Goal: Task Accomplishment & Management: Complete application form

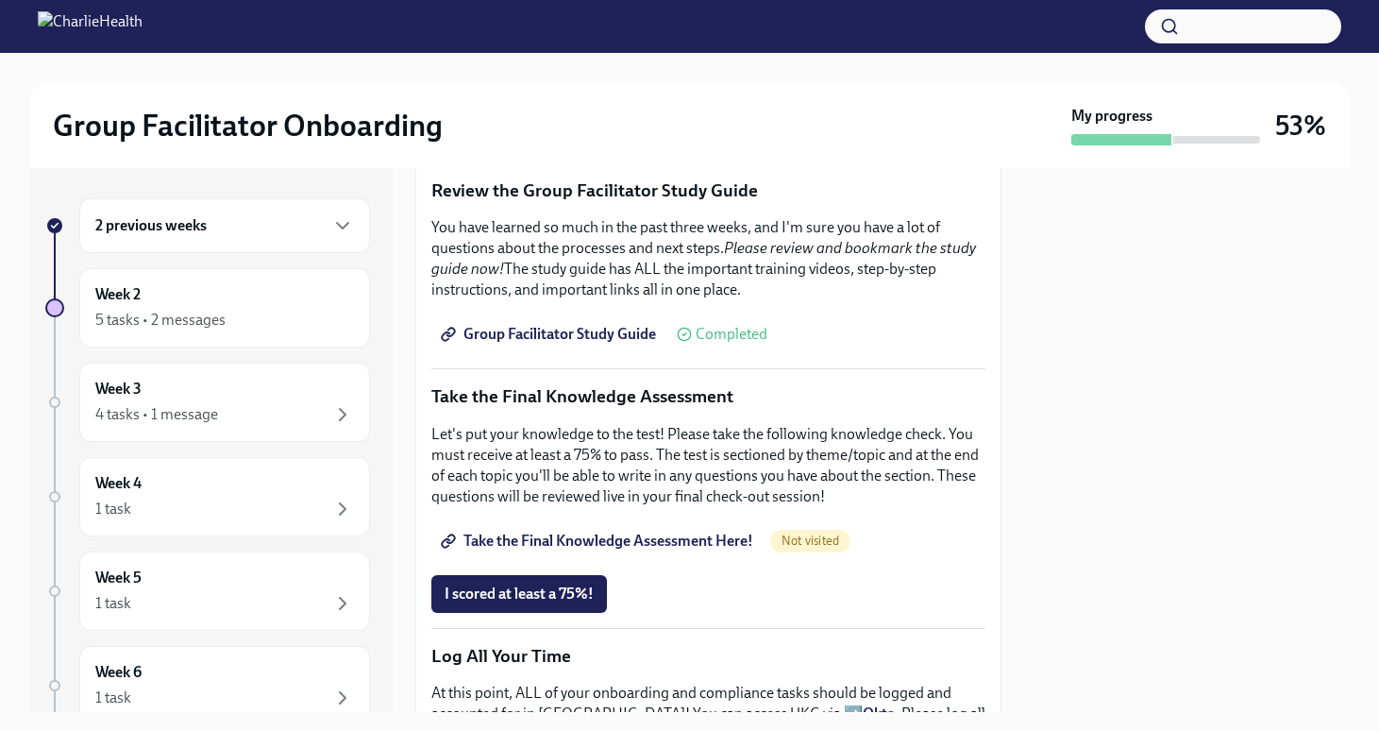
scroll to position [787, 0]
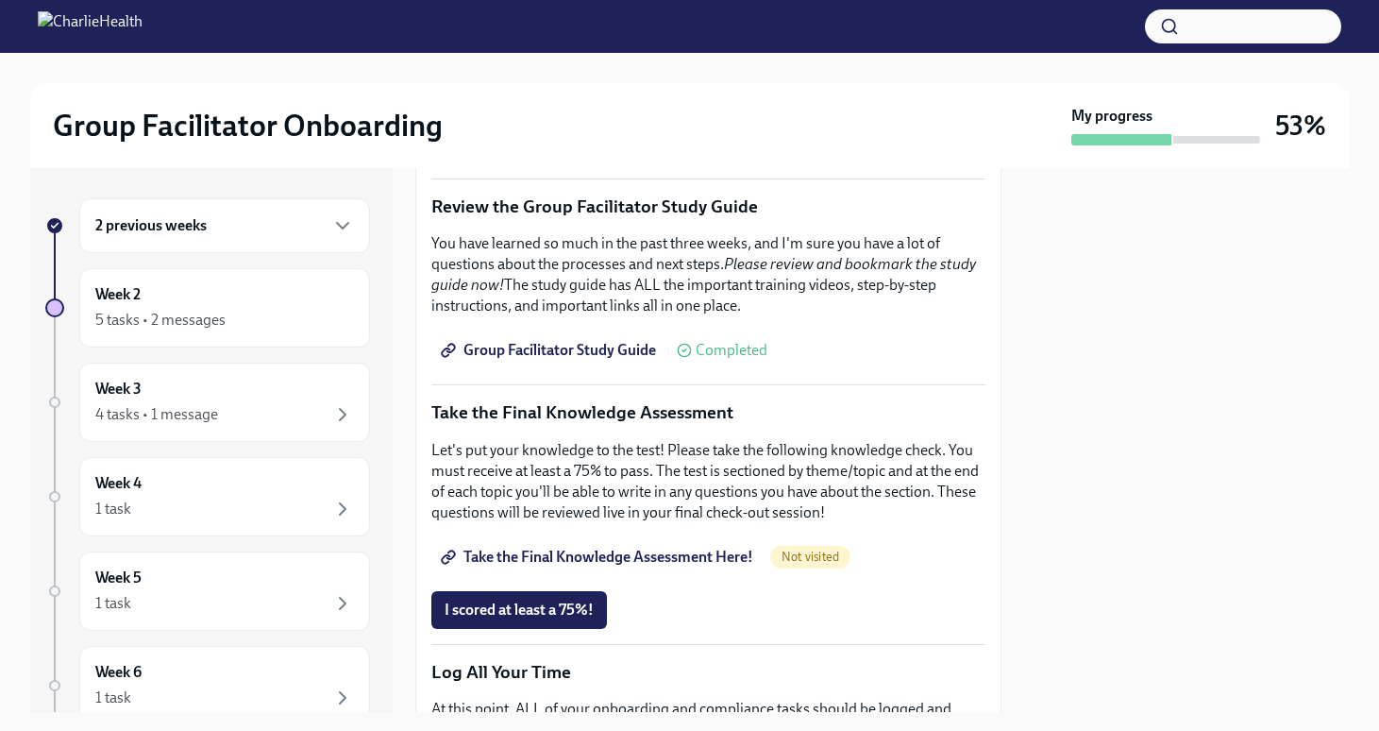
click at [567, 548] on span "Take the Final Knowledge Assessment Here!" at bounding box center [599, 557] width 309 height 19
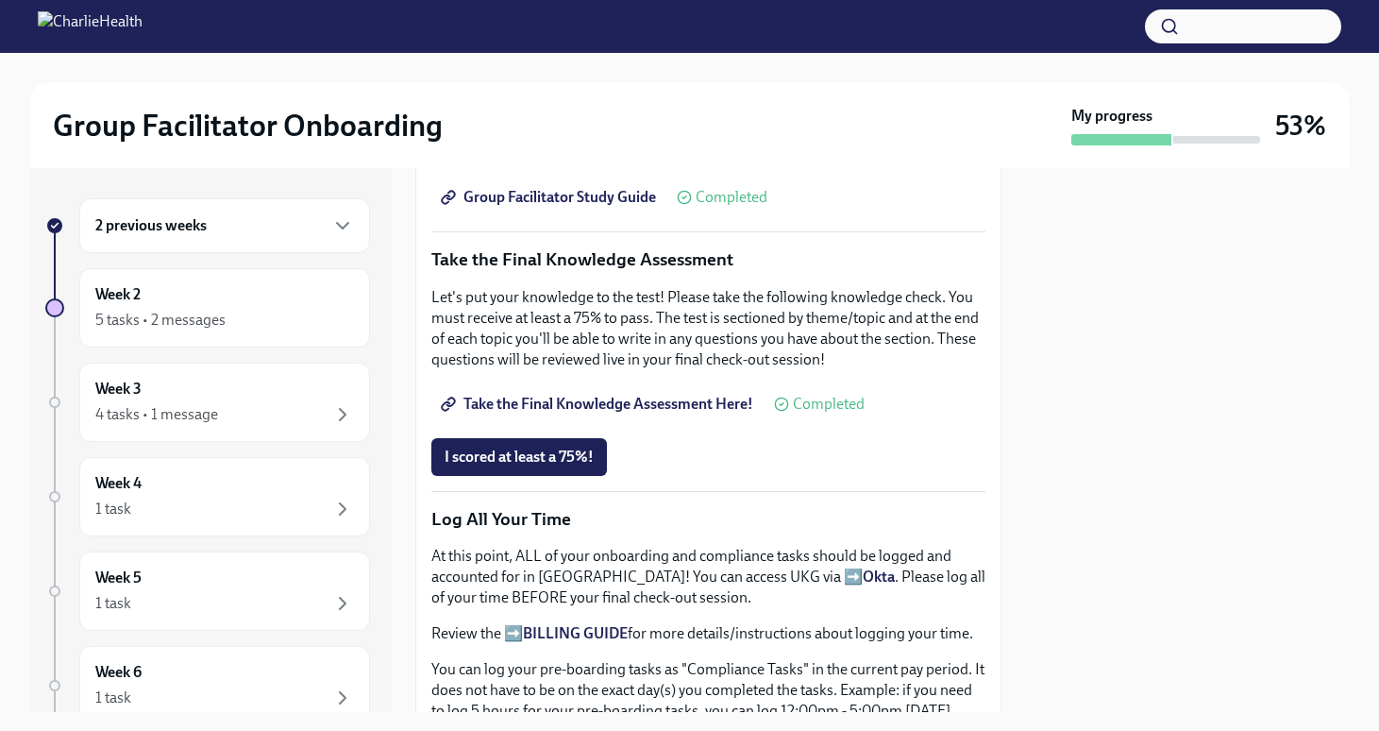
scroll to position [941, 0]
click at [231, 228] on div "2 previous weeks" at bounding box center [224, 225] width 259 height 23
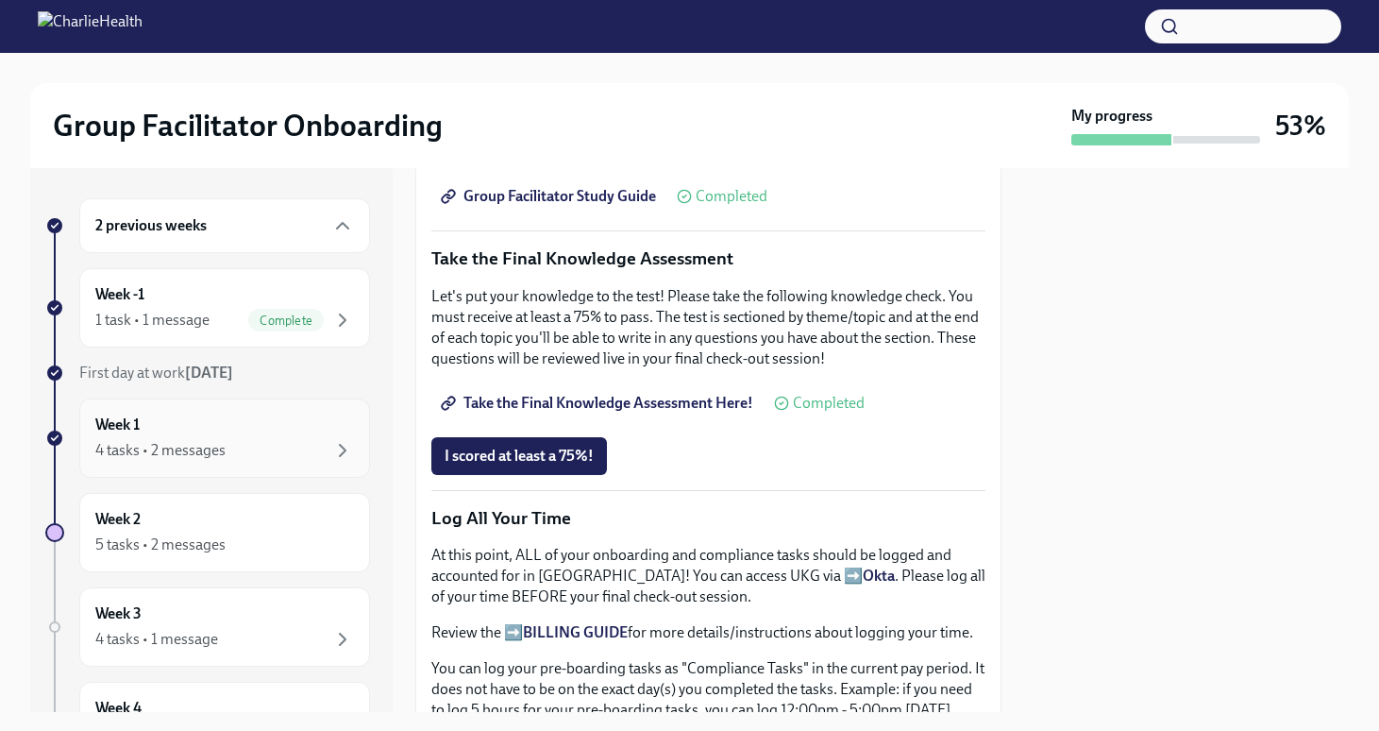
click at [178, 431] on div "Week 1 4 tasks • 2 messages" at bounding box center [224, 437] width 259 height 47
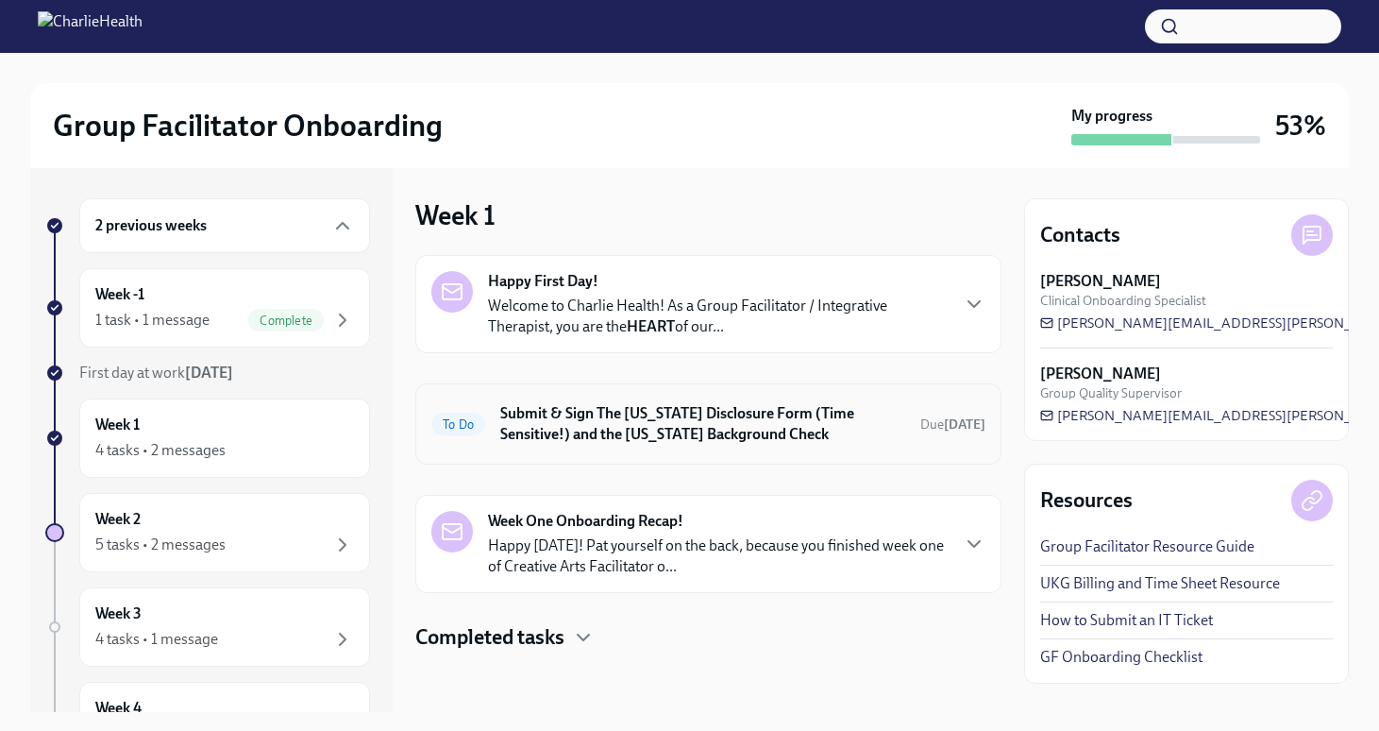
click at [598, 421] on h6 "Submit & Sign The [US_STATE] Disclosure Form (Time Sensitive!) and the [US_STAT…" at bounding box center [702, 424] width 405 height 42
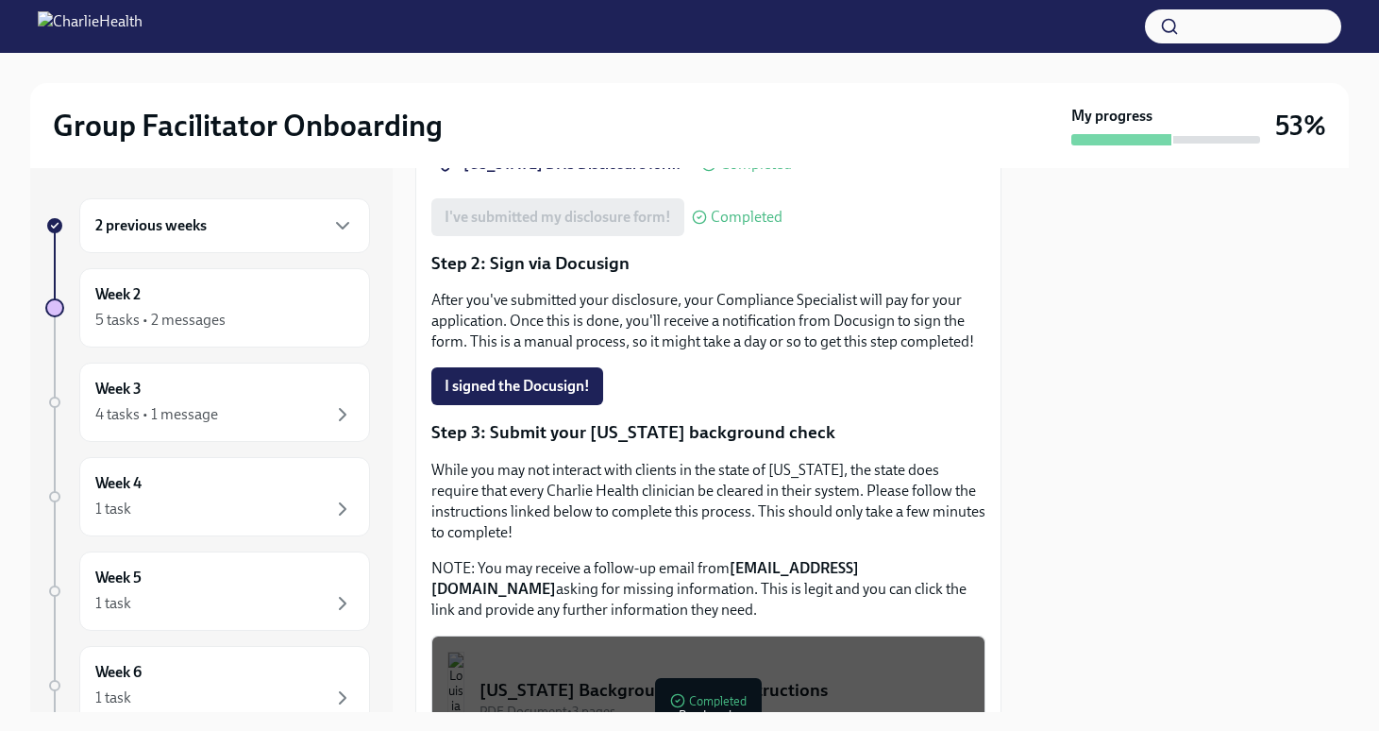
scroll to position [385, 0]
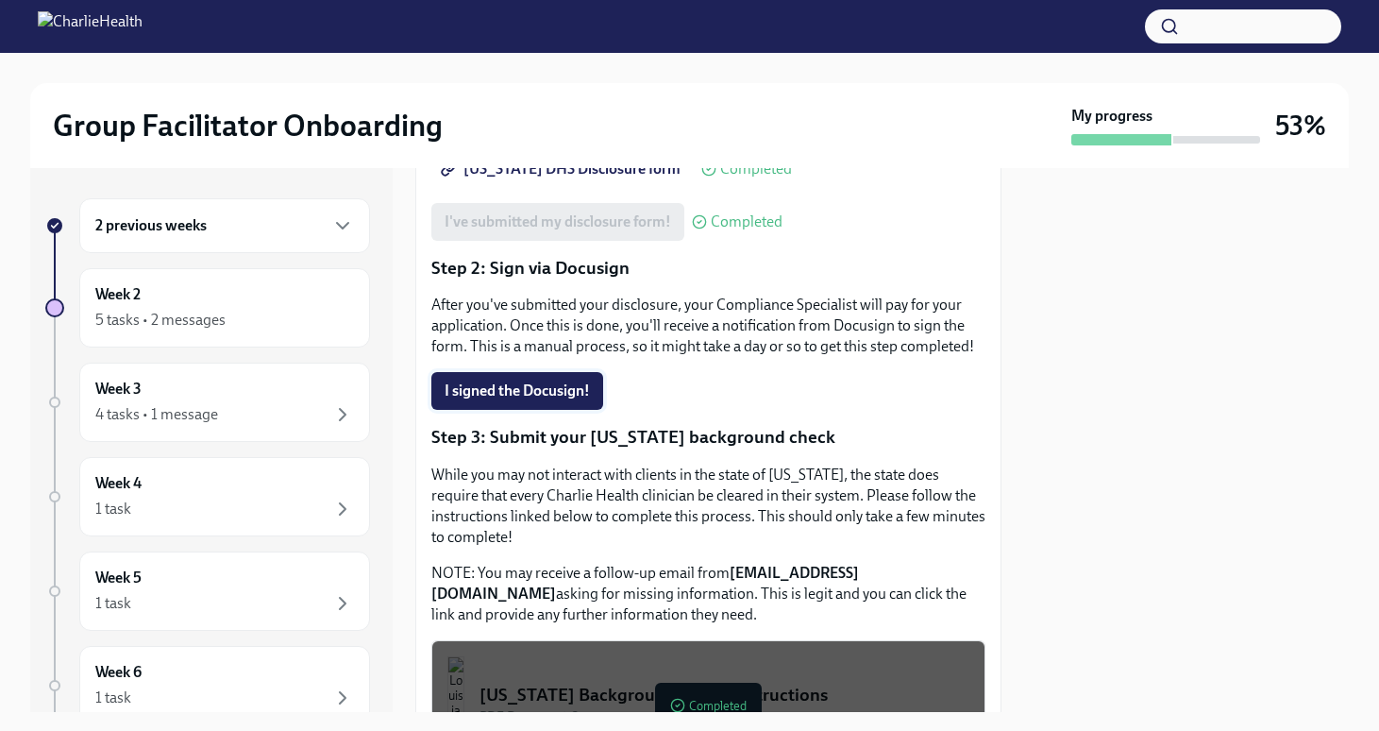
click at [545, 381] on span "I signed the Docusign!" at bounding box center [517, 390] width 145 height 19
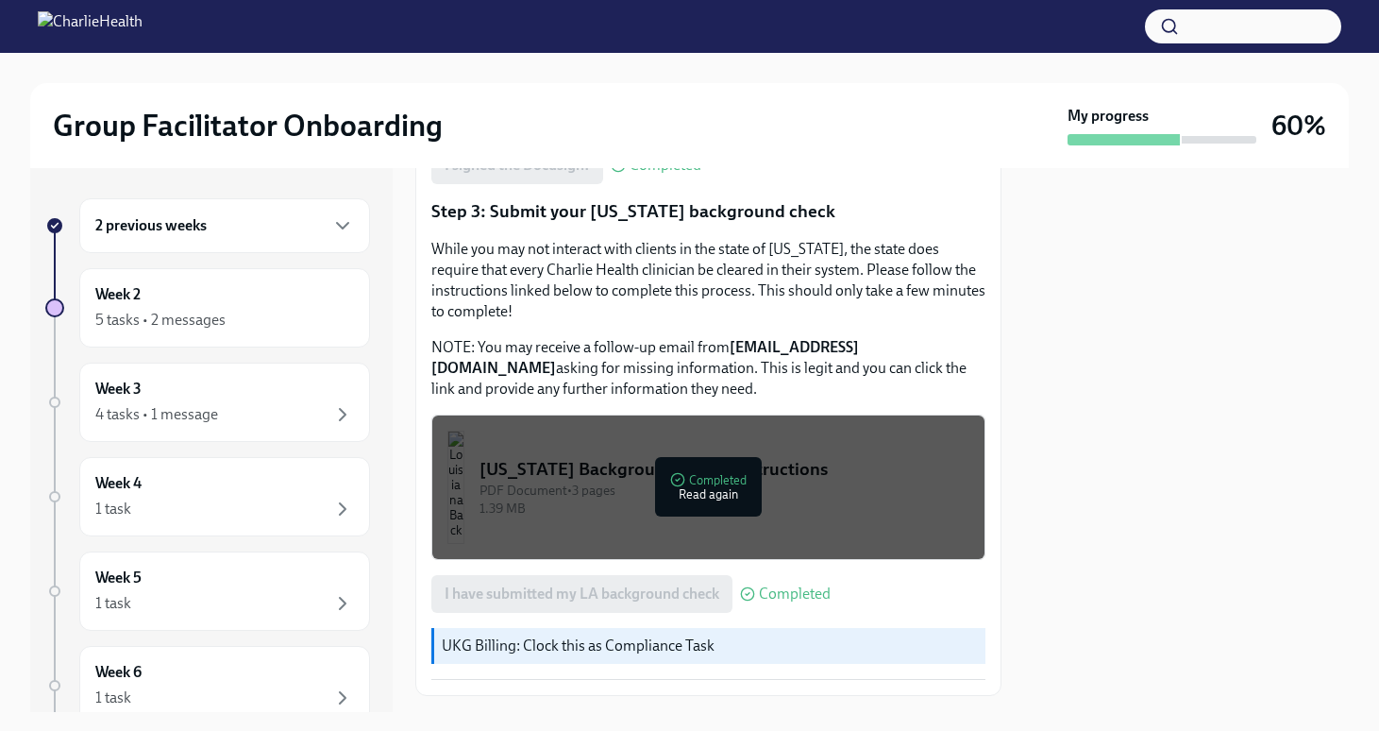
scroll to position [687, 0]
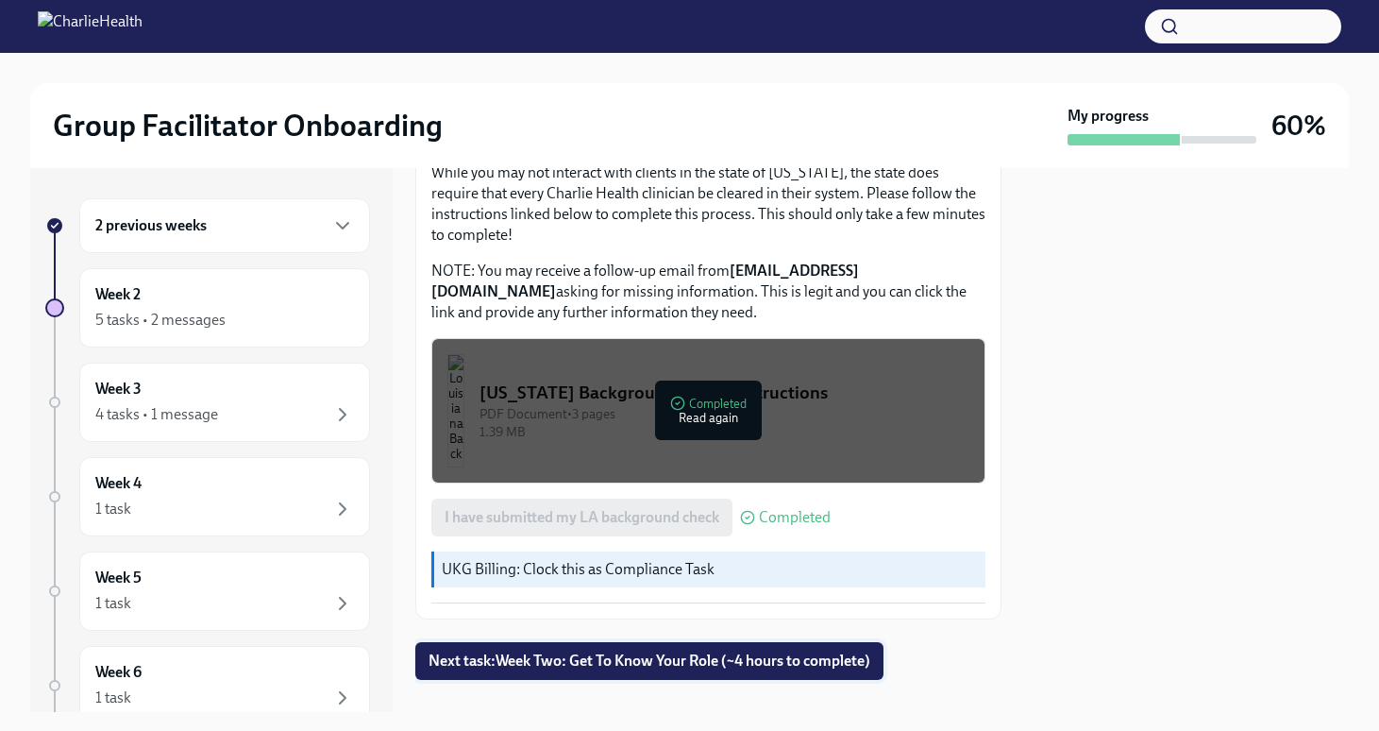
click at [603, 651] on span "Next task : Week Two: Get To Know Your Role (~4 hours to complete)" at bounding box center [650, 660] width 442 height 19
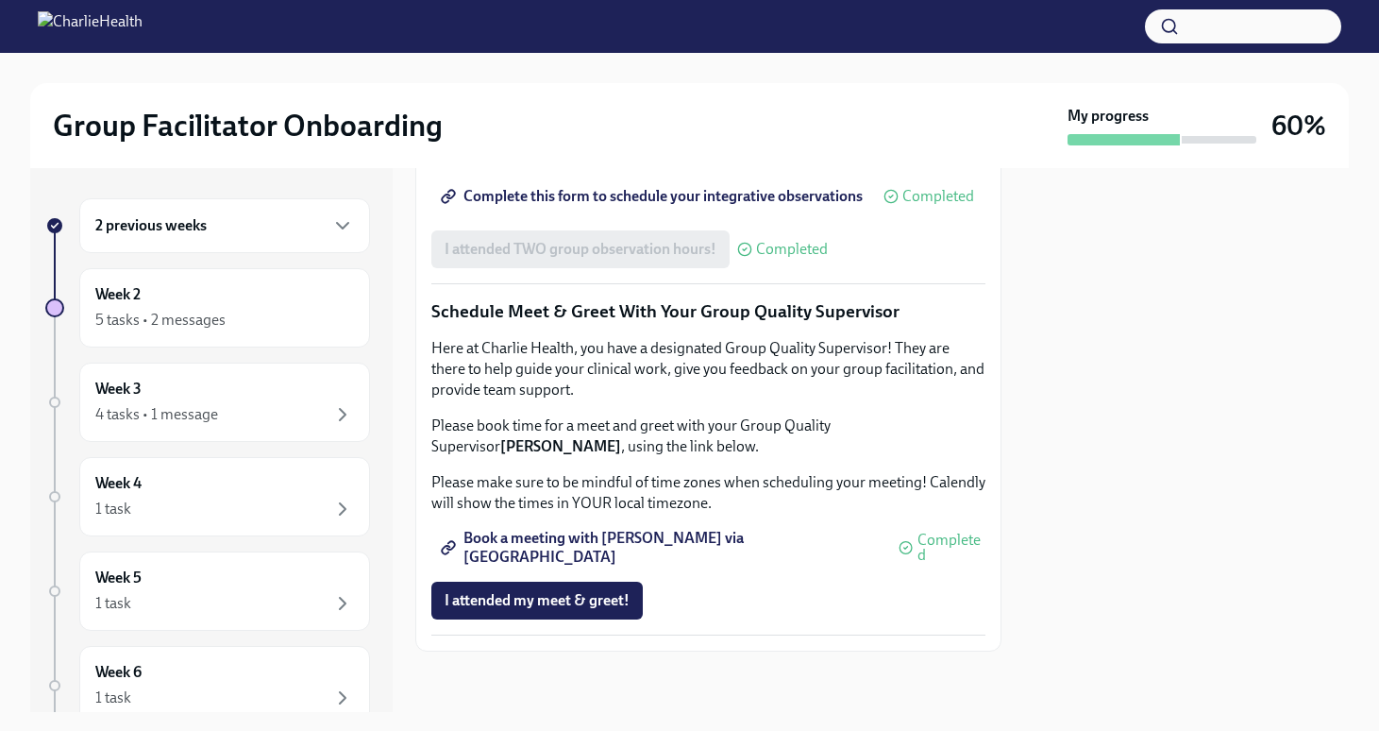
scroll to position [1832, 0]
click at [221, 386] on div "Week 3 4 tasks • 1 message" at bounding box center [224, 402] width 259 height 47
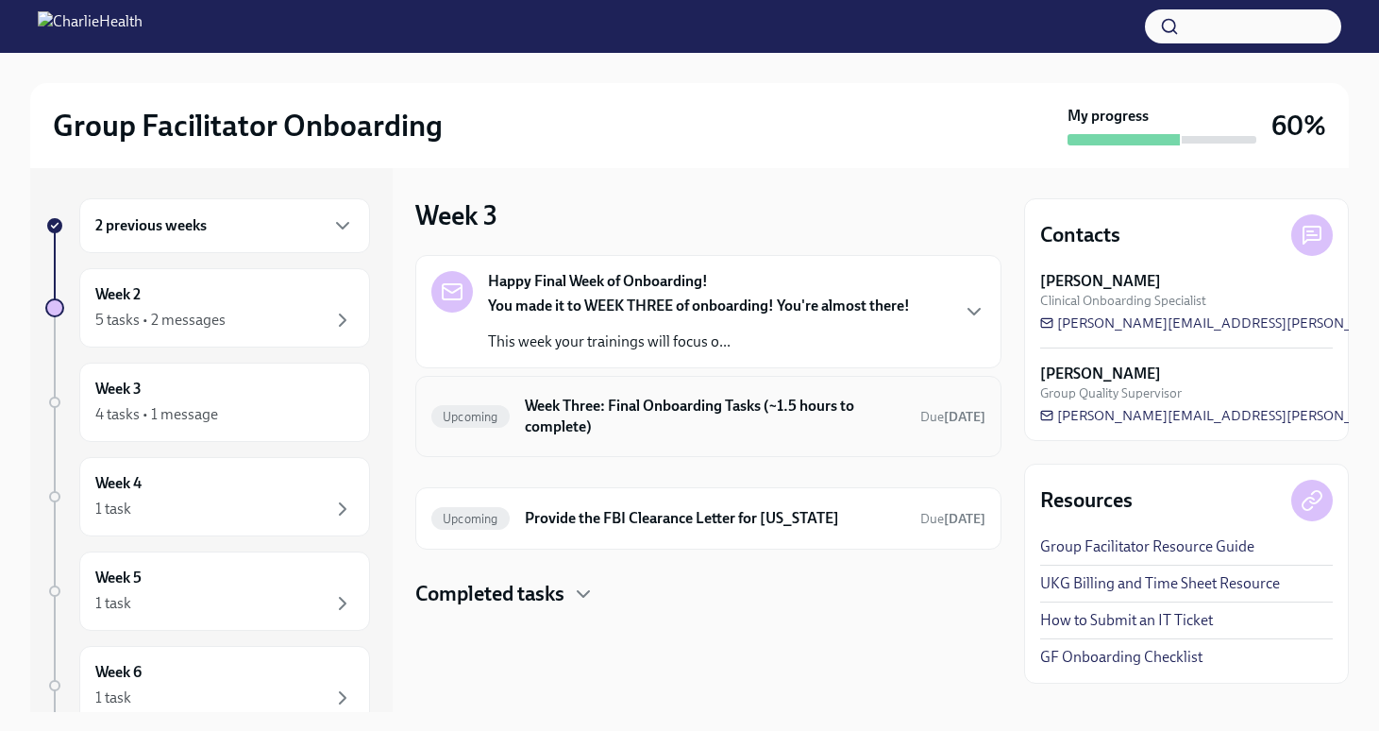
click at [668, 412] on h6 "Week Three: Final Onboarding Tasks (~1.5 hours to complete)" at bounding box center [715, 417] width 380 height 42
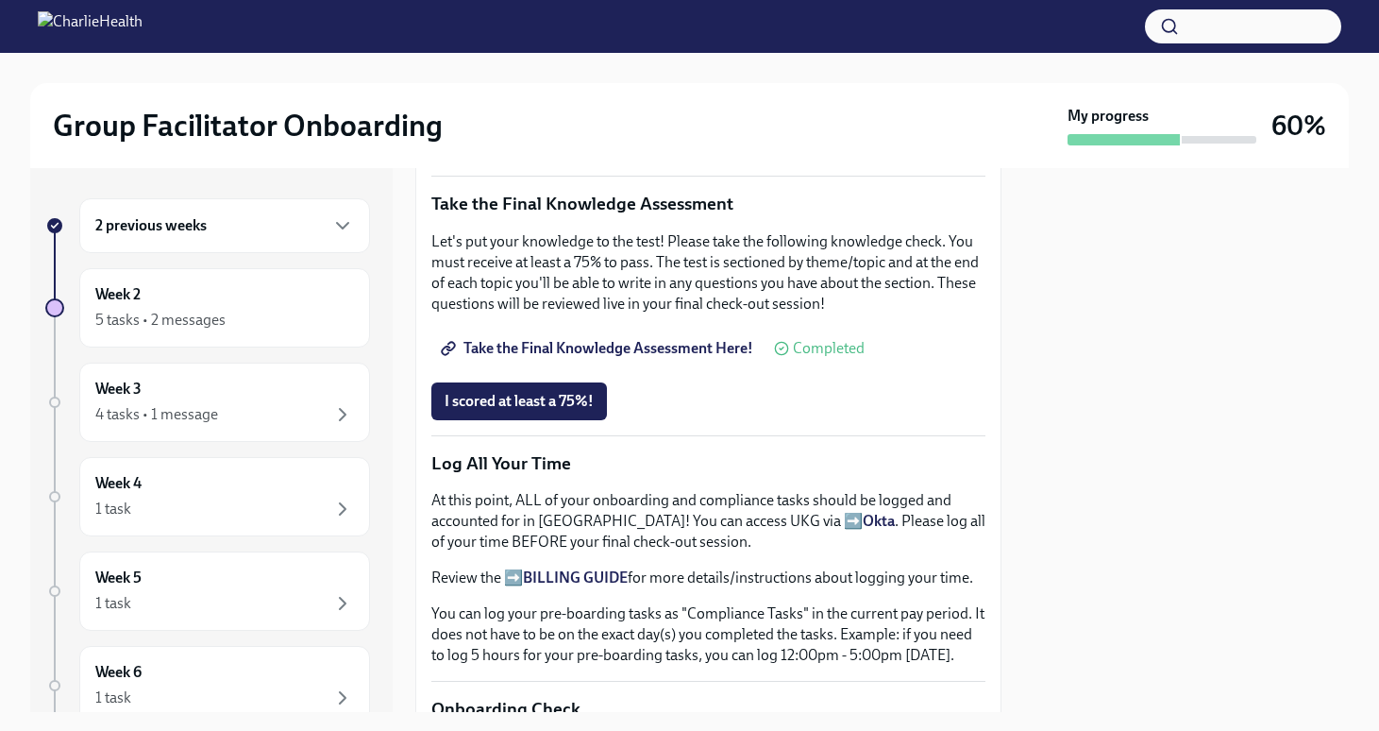
scroll to position [993, 0]
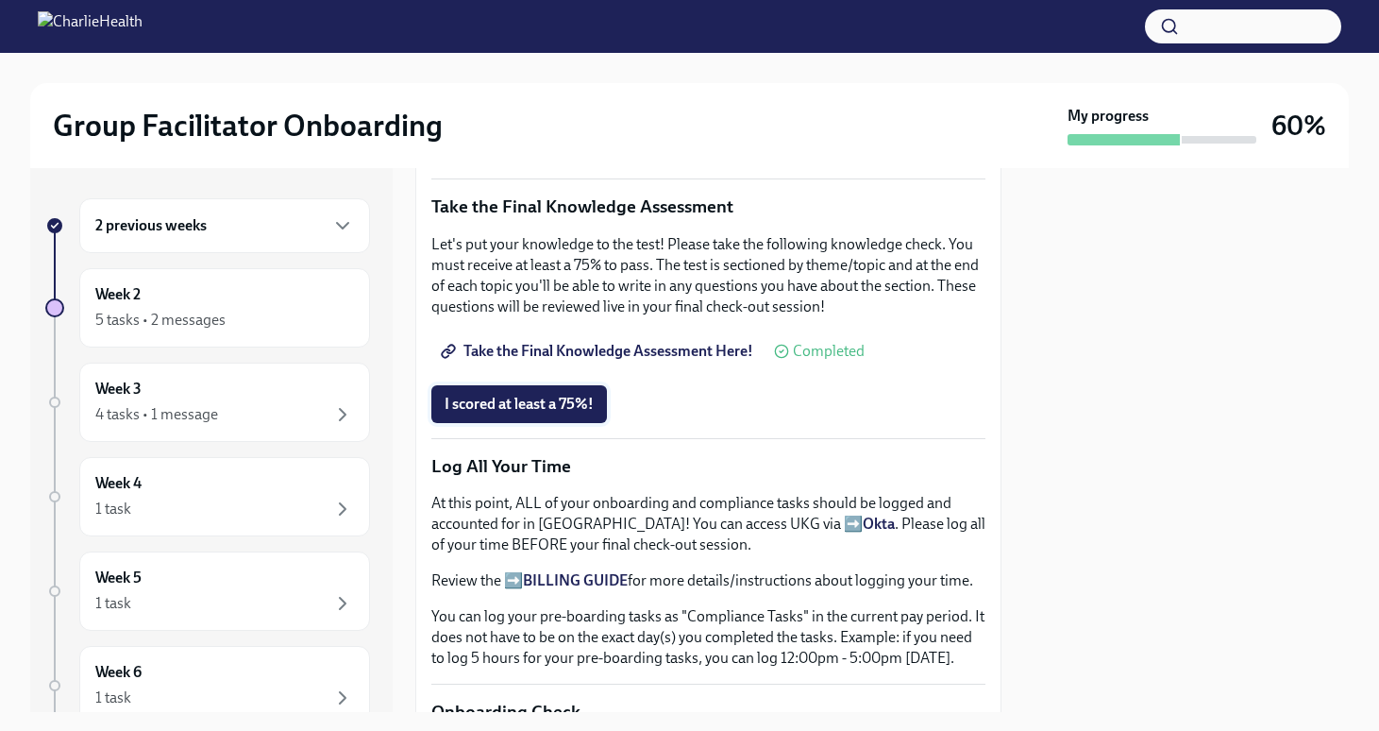
click at [555, 395] on span "I scored at least a 75%!" at bounding box center [519, 404] width 149 height 19
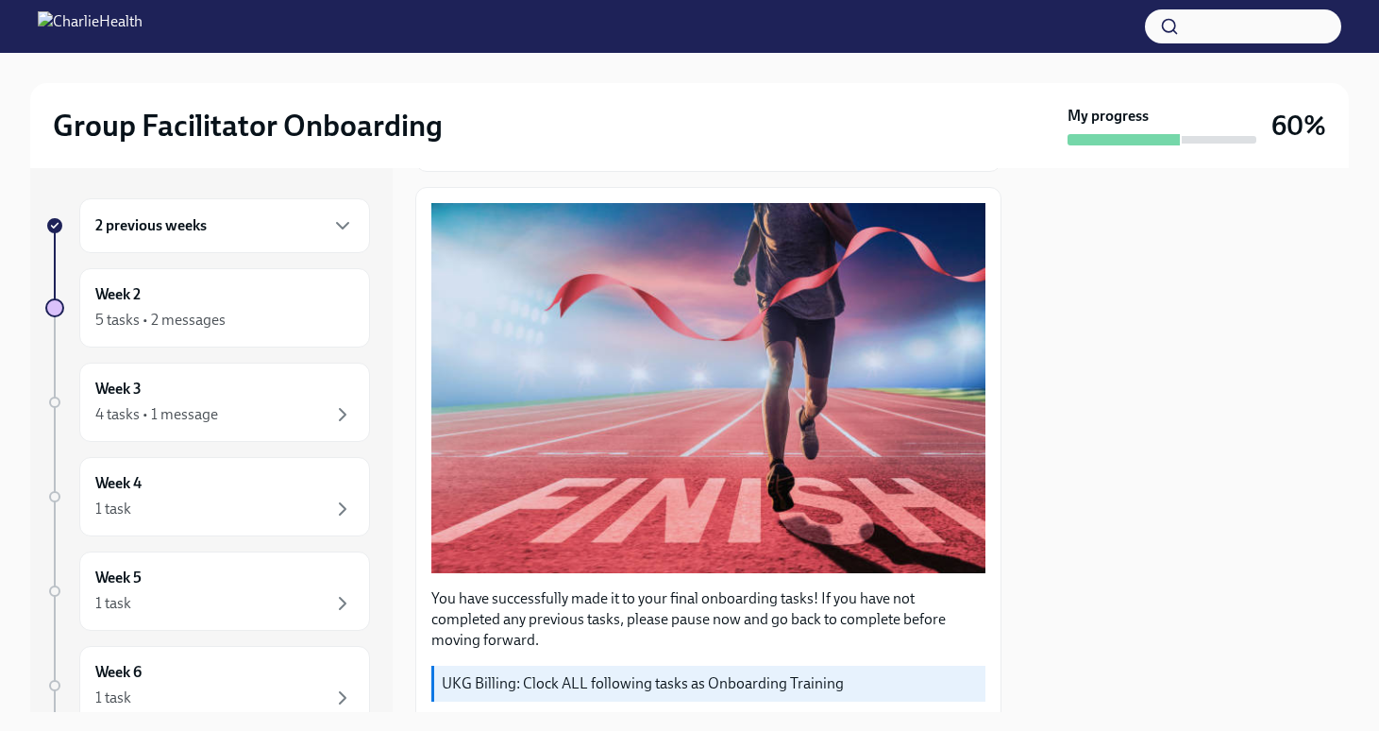
scroll to position [0, 0]
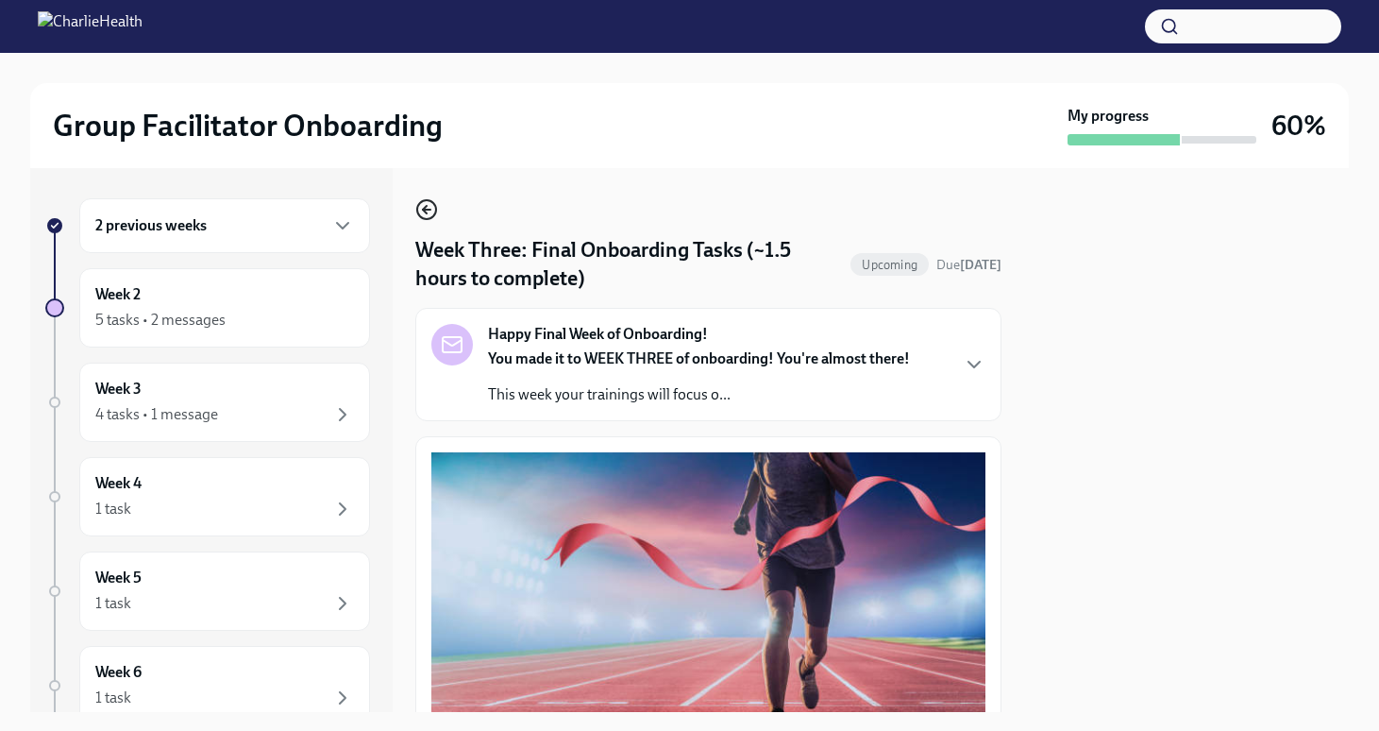
click at [422, 209] on icon "button" at bounding box center [426, 209] width 23 height 23
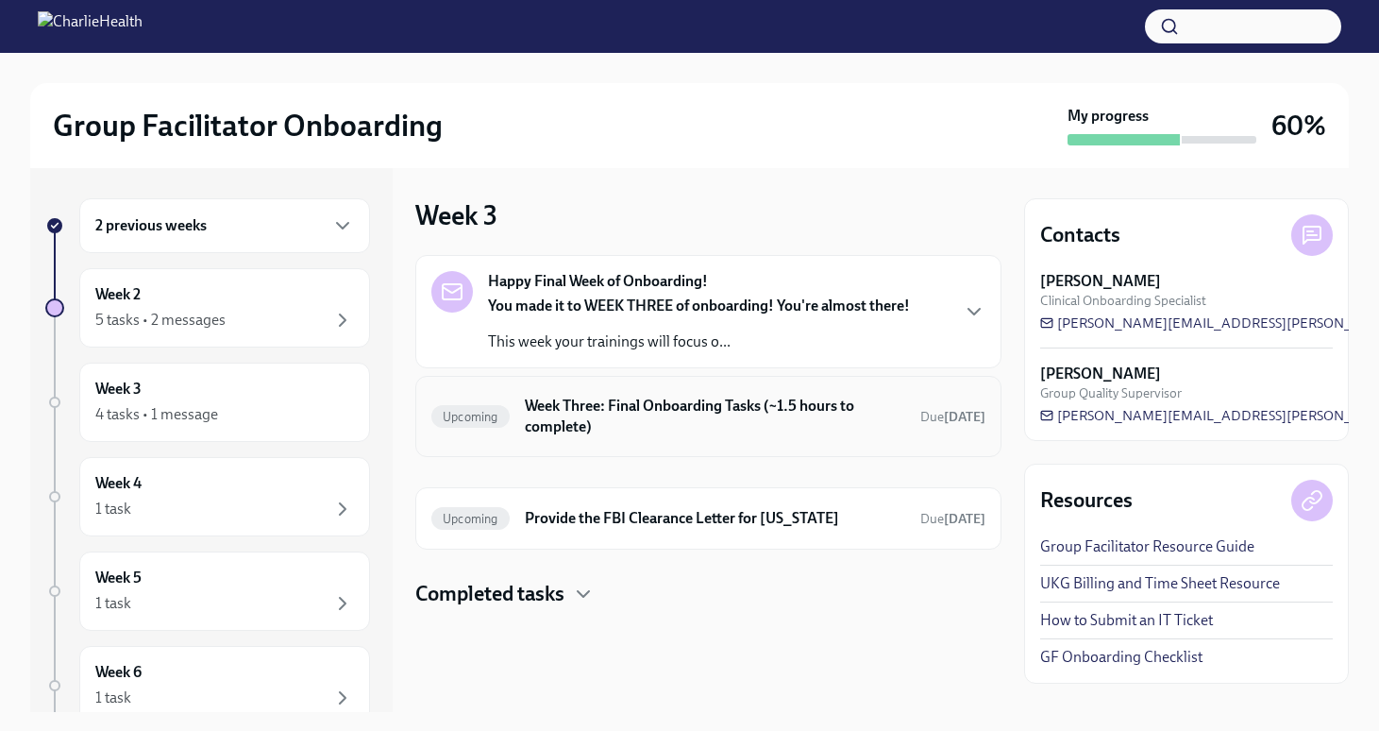
click at [637, 416] on h6 "Week Three: Final Onboarding Tasks (~1.5 hours to complete)" at bounding box center [715, 417] width 380 height 42
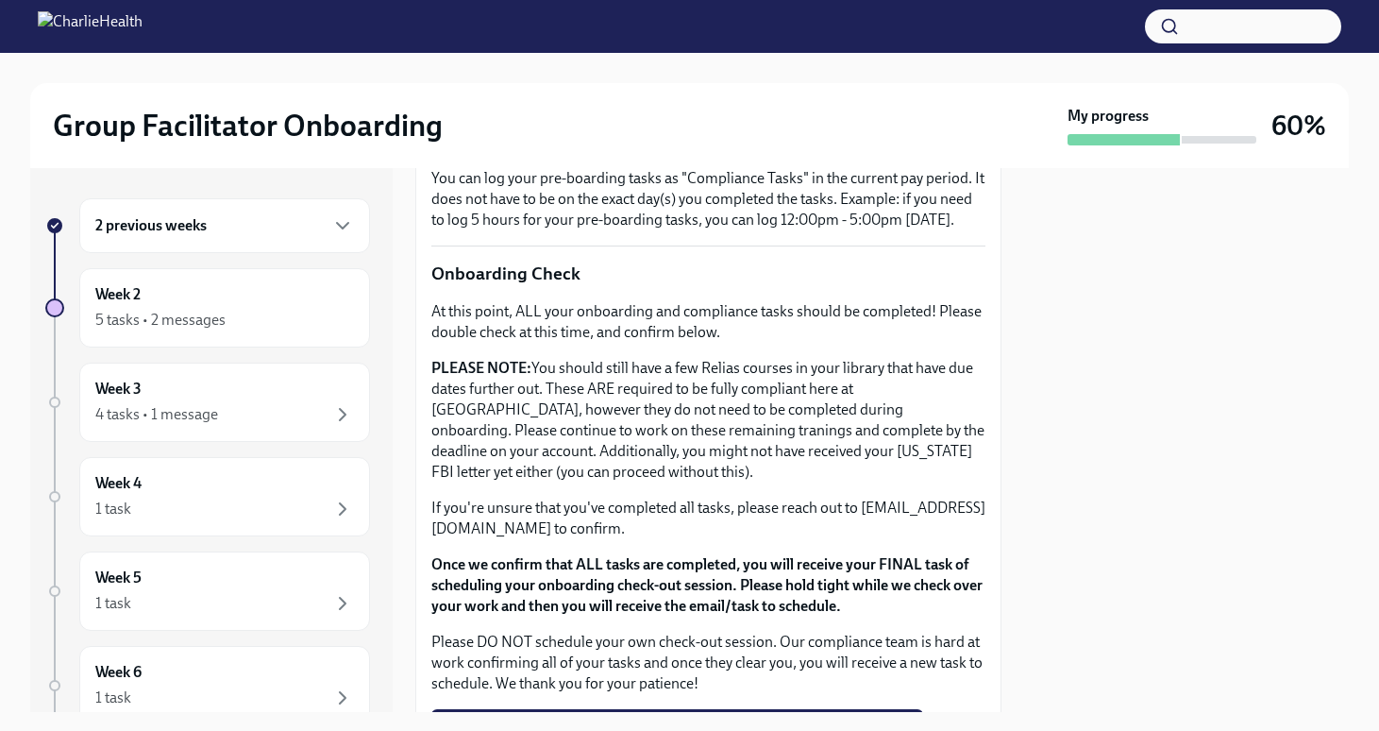
scroll to position [1538, 0]
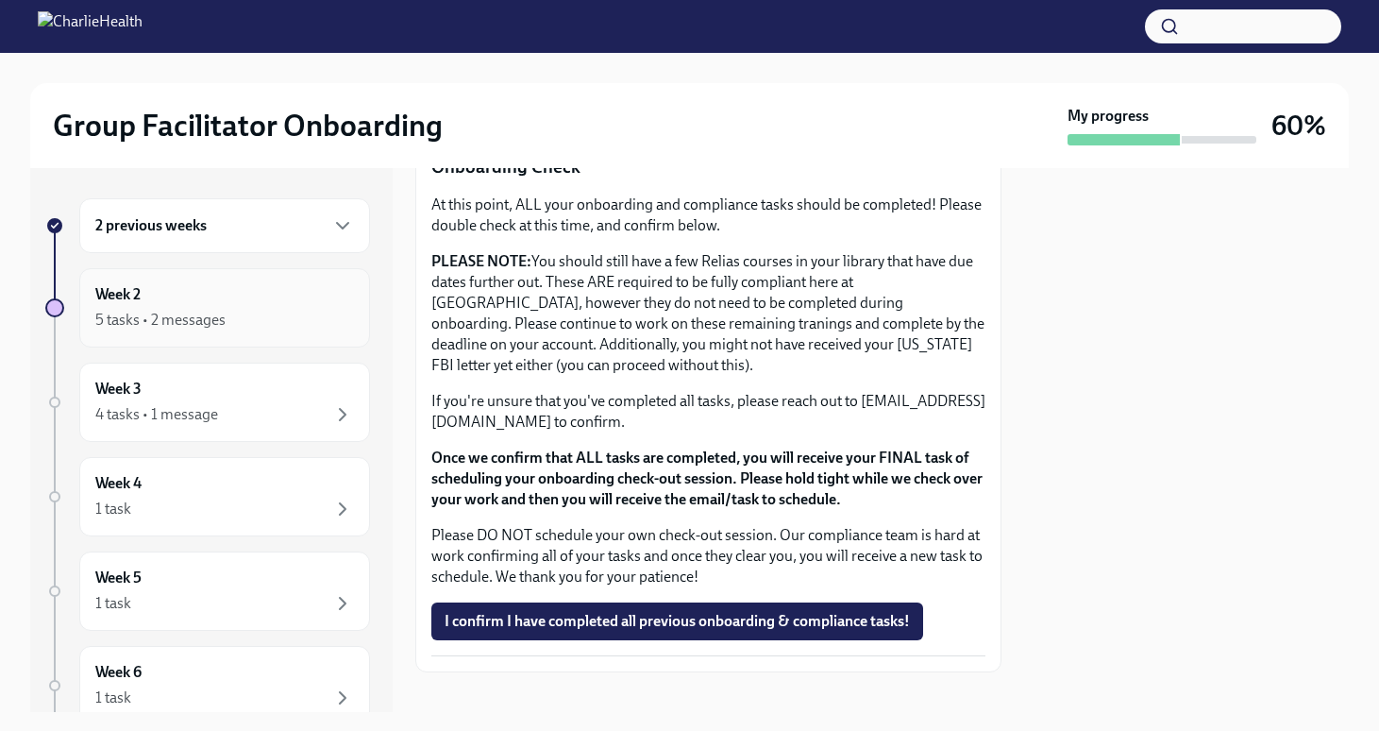
click at [226, 314] on div "5 tasks • 2 messages" at bounding box center [224, 320] width 259 height 23
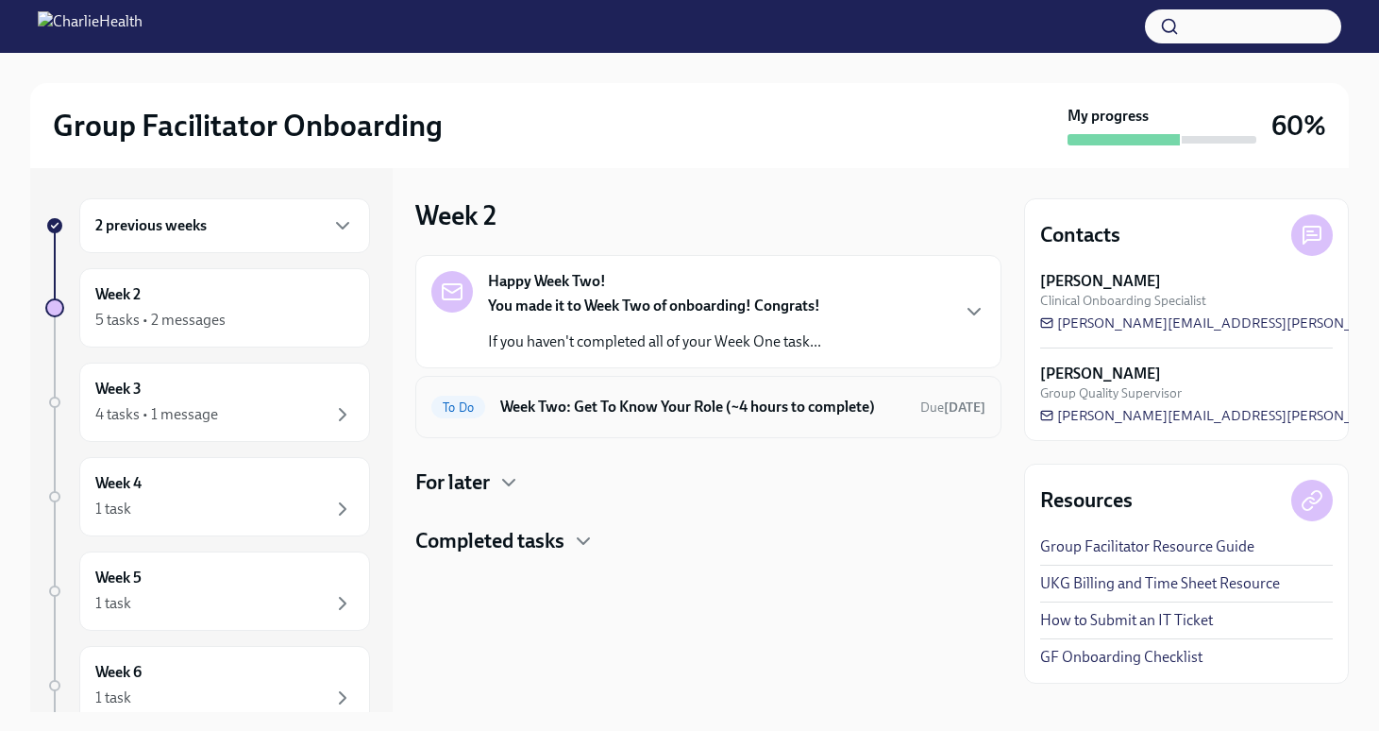
click at [569, 407] on h6 "Week Two: Get To Know Your Role (~4 hours to complete)" at bounding box center [702, 407] width 405 height 21
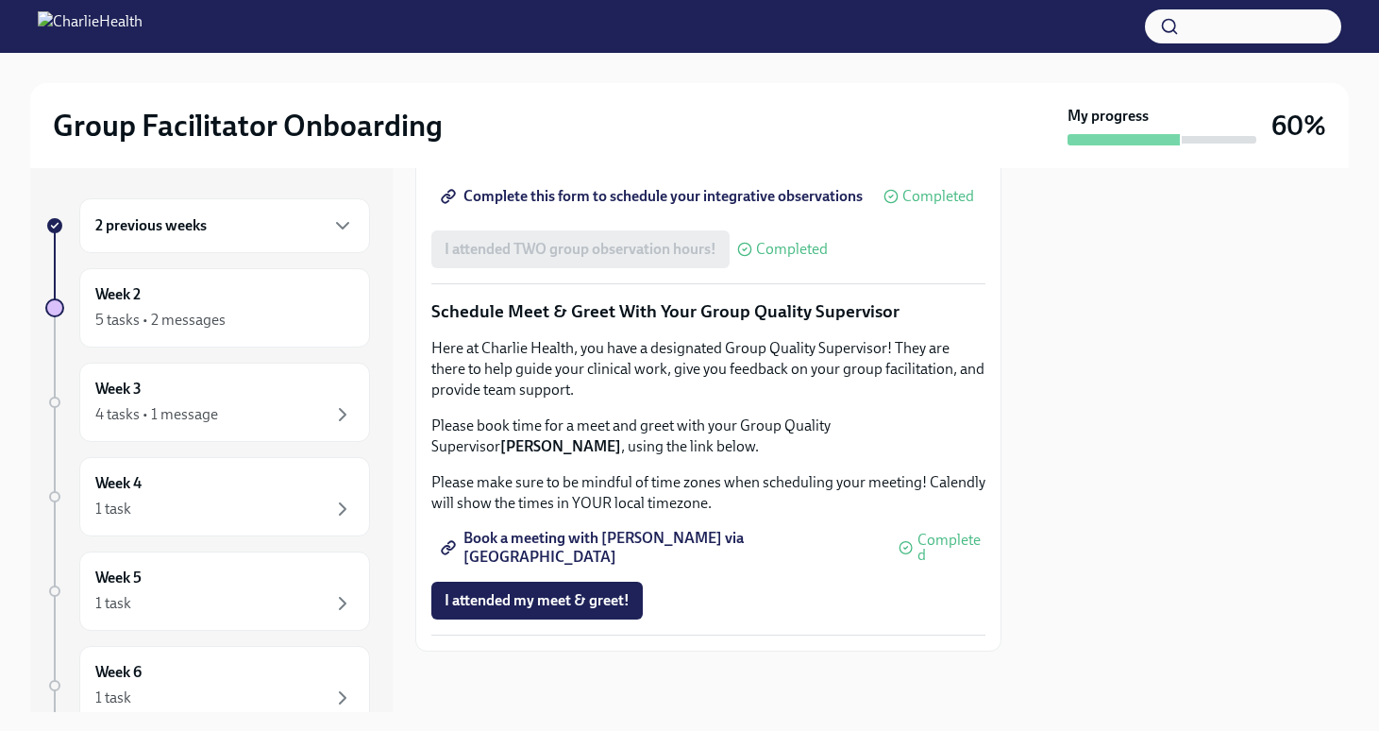
scroll to position [1832, 0]
click at [250, 409] on div "4 tasks • 1 message" at bounding box center [224, 414] width 259 height 23
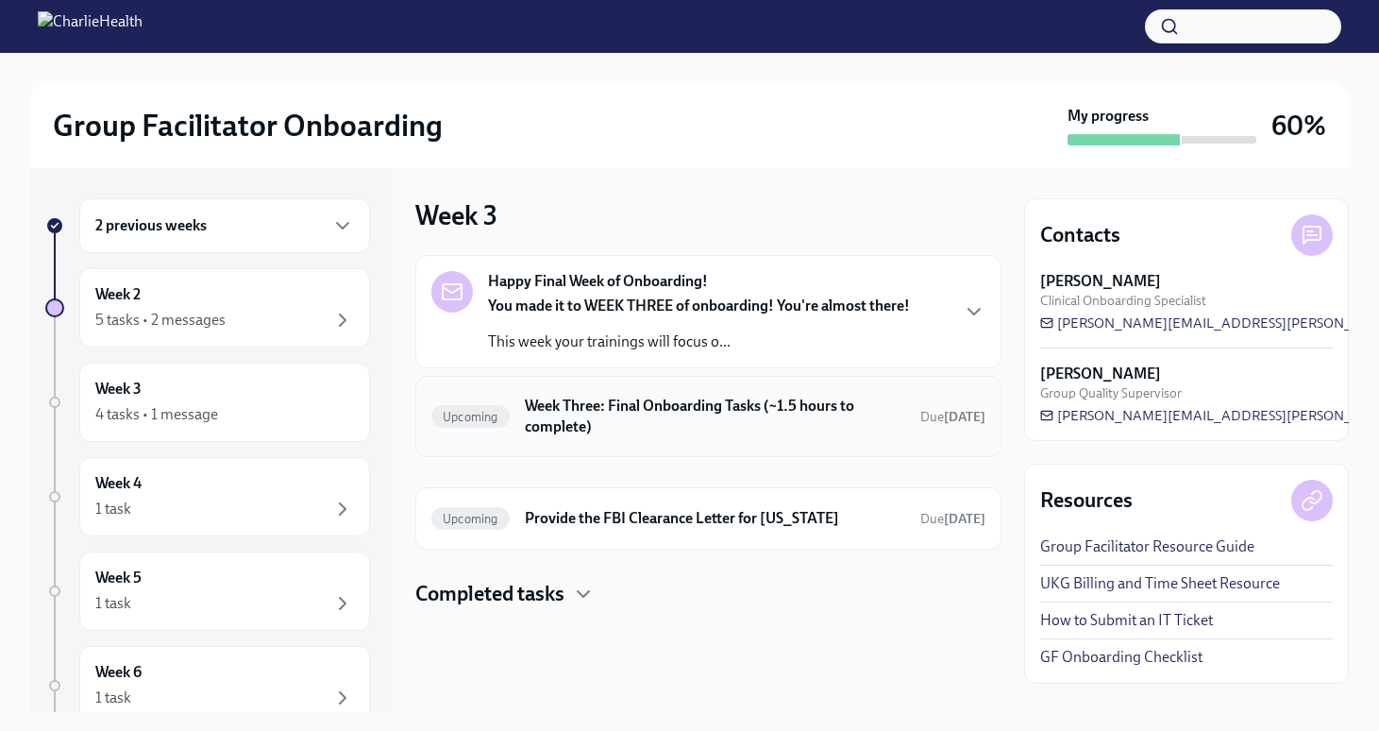
click at [650, 440] on div "Upcoming Week Three: Final Onboarding Tasks (~1.5 hours to complete) Due [DATE]" at bounding box center [708, 416] width 554 height 49
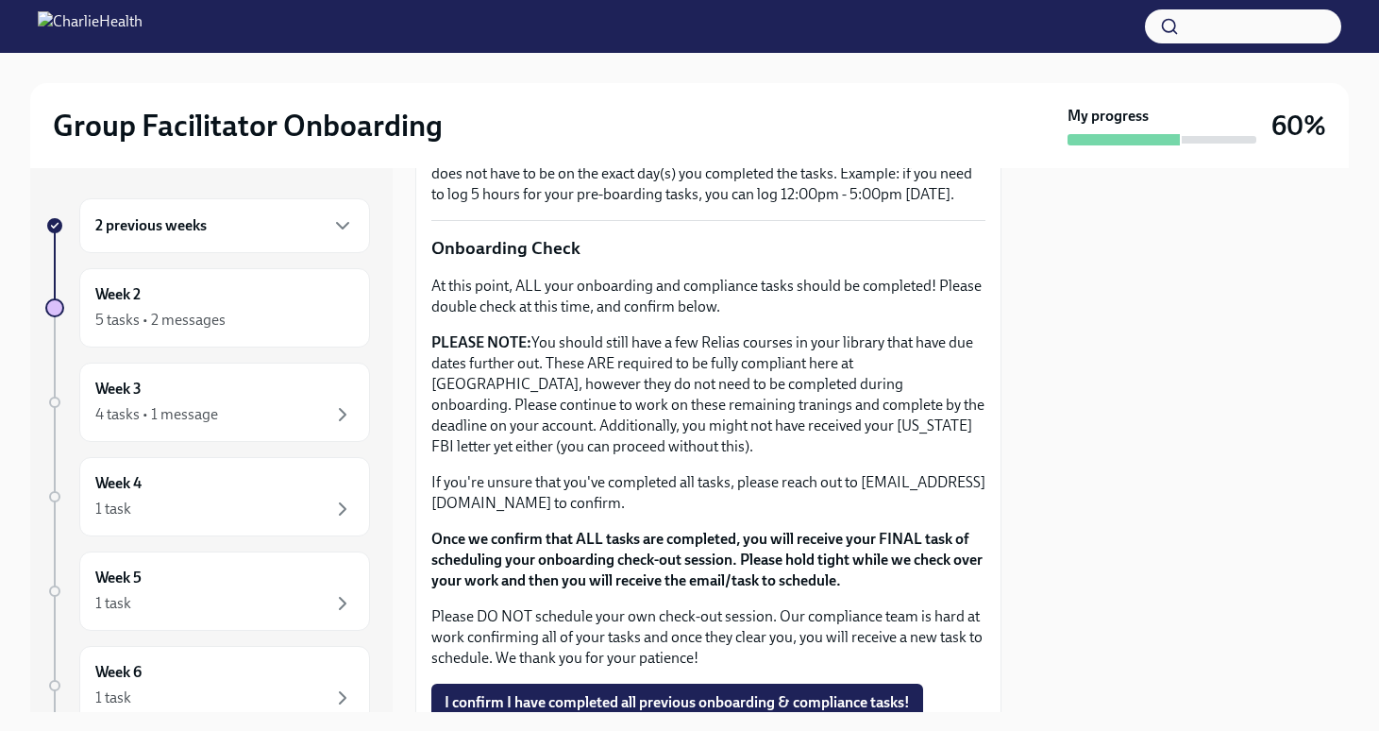
scroll to position [1538, 0]
